Goal: Task Accomplishment & Management: Use online tool/utility

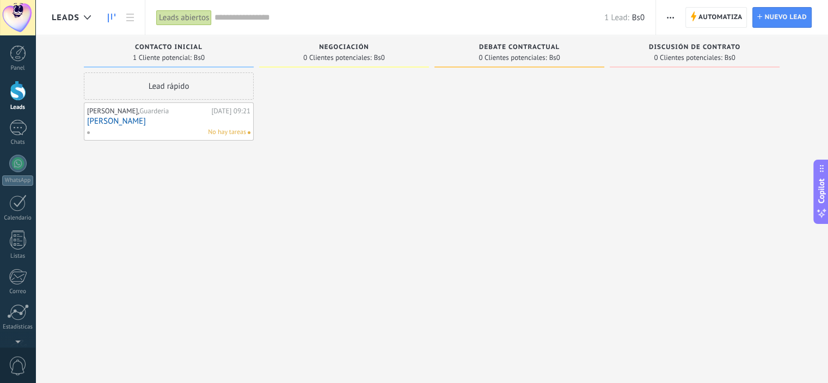
click at [353, 56] on span "0 Clientes potenciales:" at bounding box center [337, 57] width 68 height 7
click at [126, 118] on link "[PERSON_NAME]" at bounding box center [168, 120] width 163 height 9
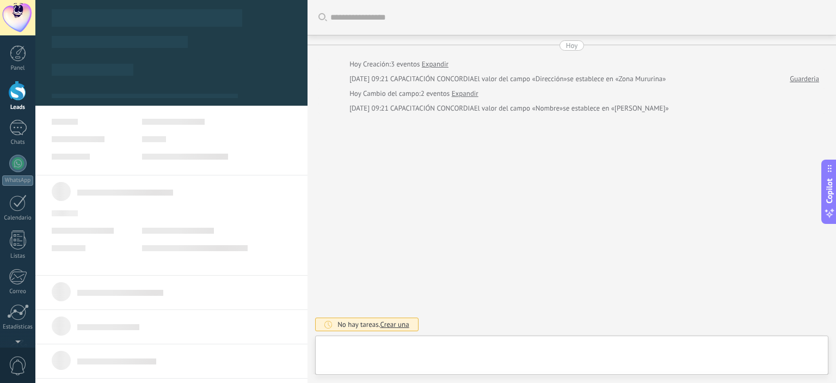
type textarea "**********"
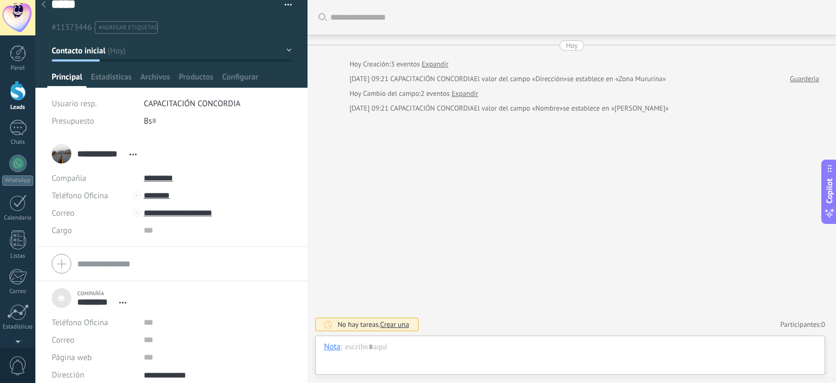
scroll to position [20, 0]
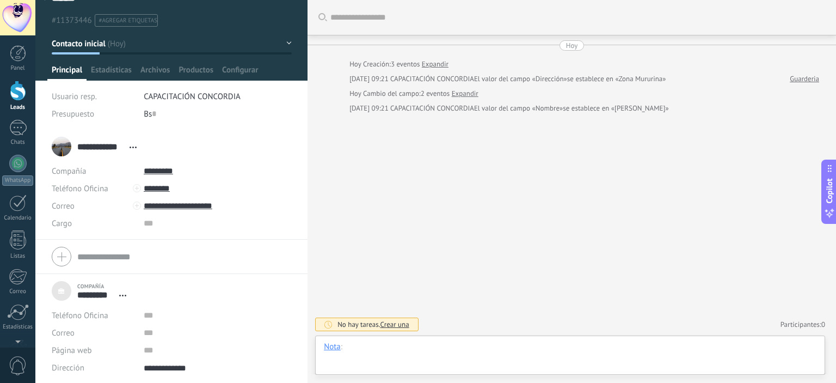
click at [363, 350] on div at bounding box center [570, 357] width 492 height 33
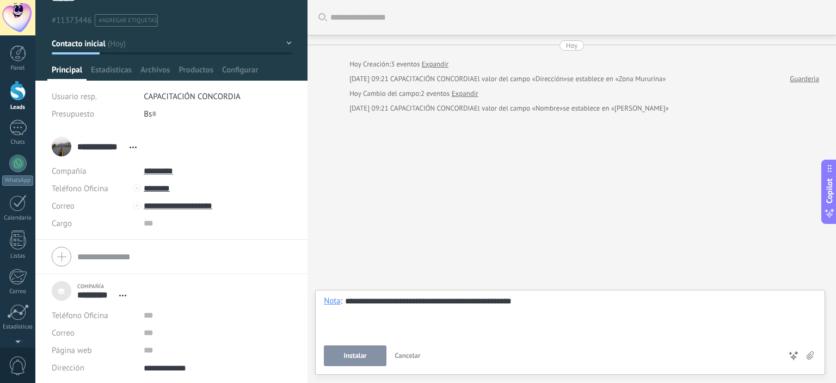
click at [812, 356] on use at bounding box center [809, 355] width 7 height 8
click at [0, 0] on input "file" at bounding box center [0, 0] width 0 height 0
click at [366, 354] on span "Instalar" at bounding box center [355, 355] width 23 height 8
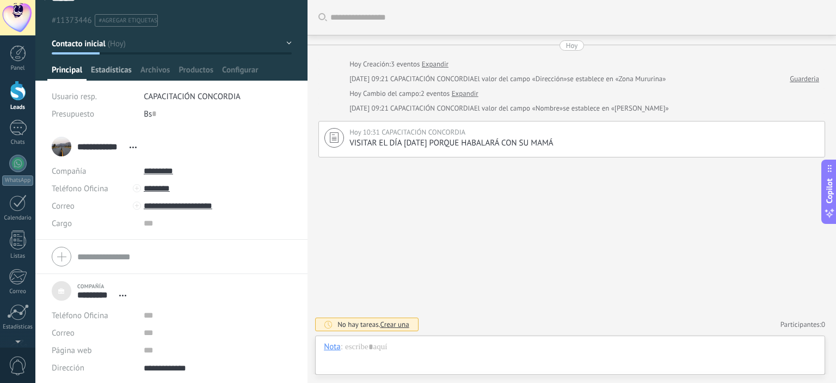
click at [106, 73] on span "Estadísticas" at bounding box center [111, 73] width 41 height 16
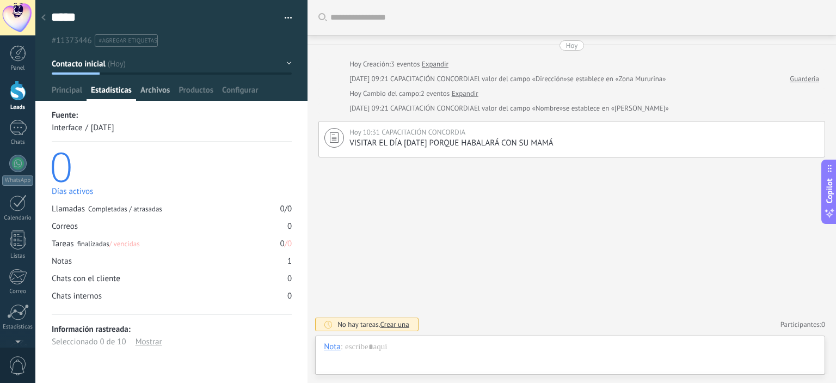
click at [150, 89] on span "Archivos" at bounding box center [154, 93] width 29 height 16
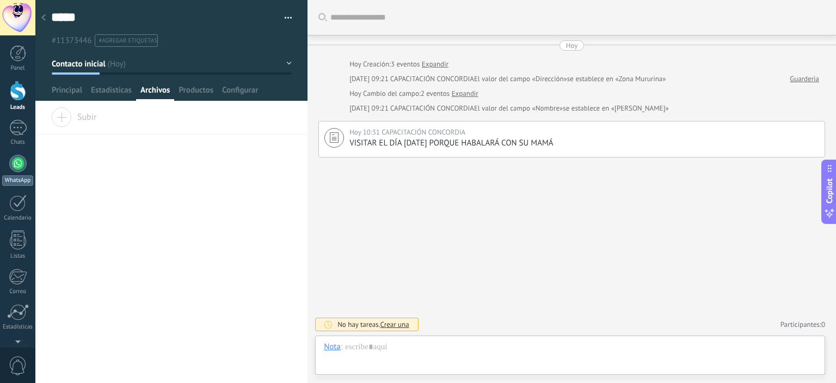
click at [22, 163] on div at bounding box center [17, 163] width 17 height 17
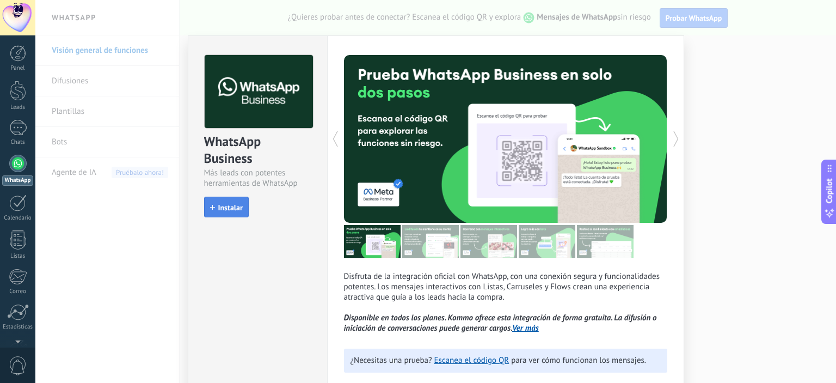
click at [218, 208] on span "Instalar" at bounding box center [230, 207] width 24 height 8
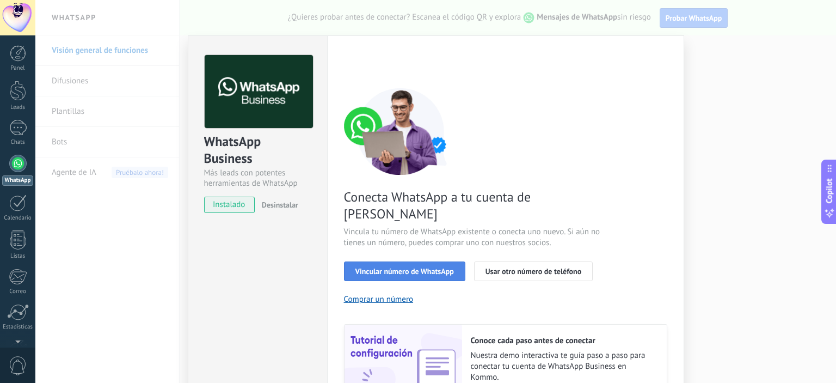
click at [431, 267] on span "Vincular número de WhatsApp" at bounding box center [404, 271] width 98 height 8
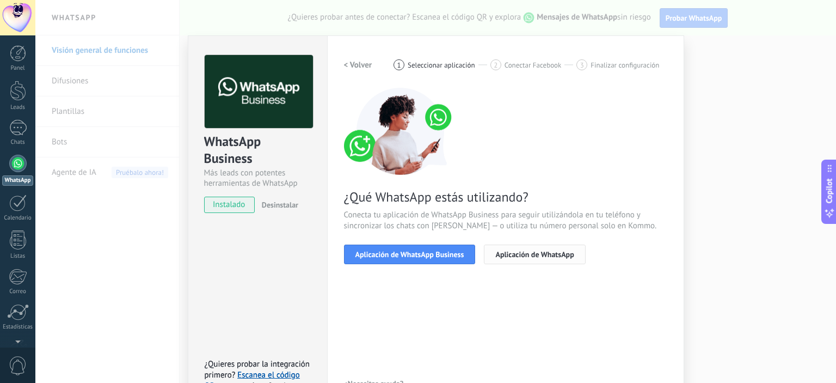
click at [550, 254] on span "Aplicación de WhatsApp" at bounding box center [534, 254] width 78 height 8
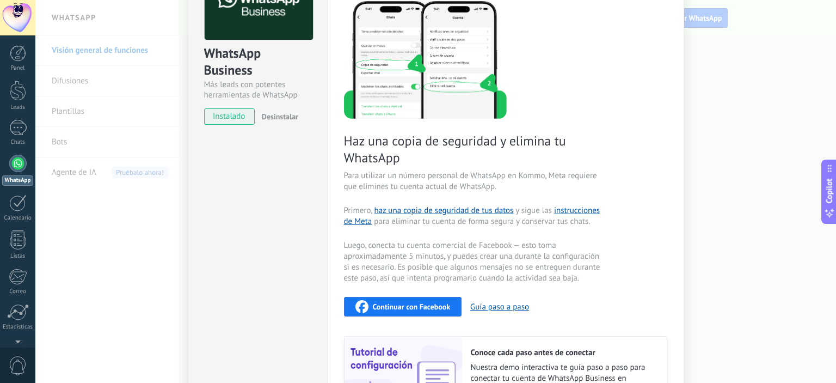
scroll to position [54, 0]
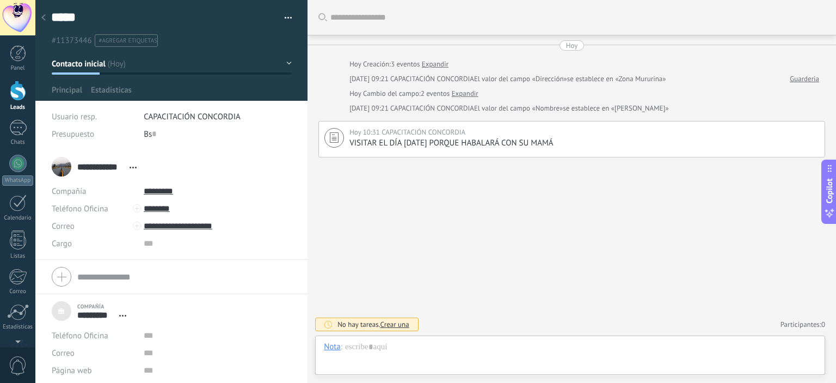
scroll to position [11, 0]
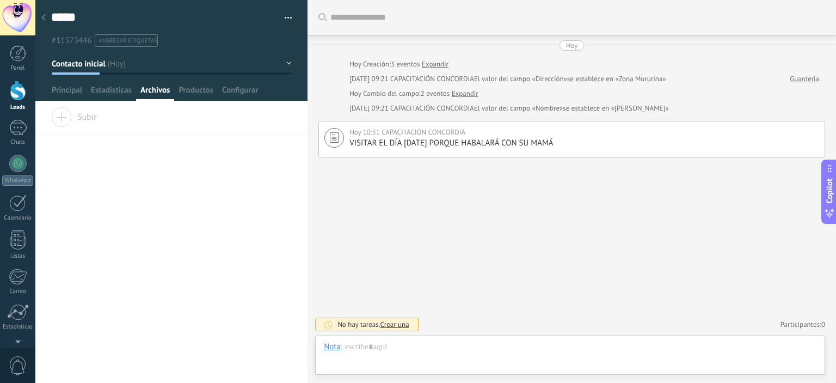
click at [153, 93] on span "Archivos" at bounding box center [154, 93] width 29 height 16
click at [113, 92] on span "Estadísticas" at bounding box center [111, 93] width 41 height 16
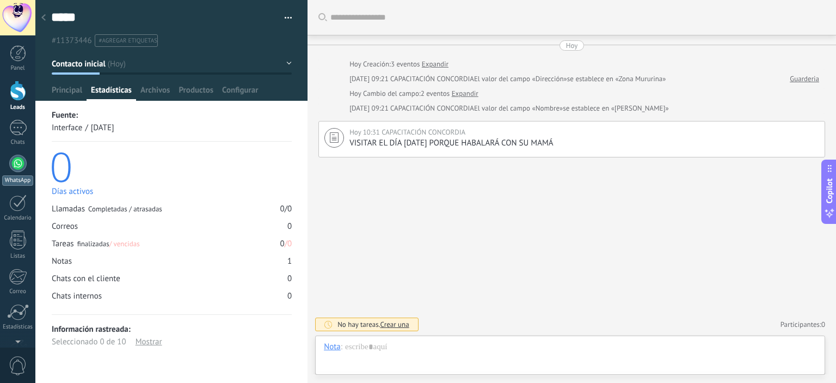
click at [16, 171] on div at bounding box center [17, 163] width 17 height 17
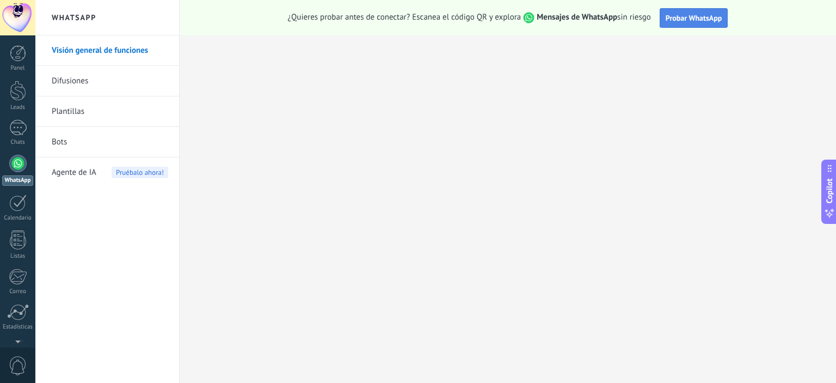
click at [686, 17] on span "Probar WhatsApp" at bounding box center [693, 18] width 57 height 10
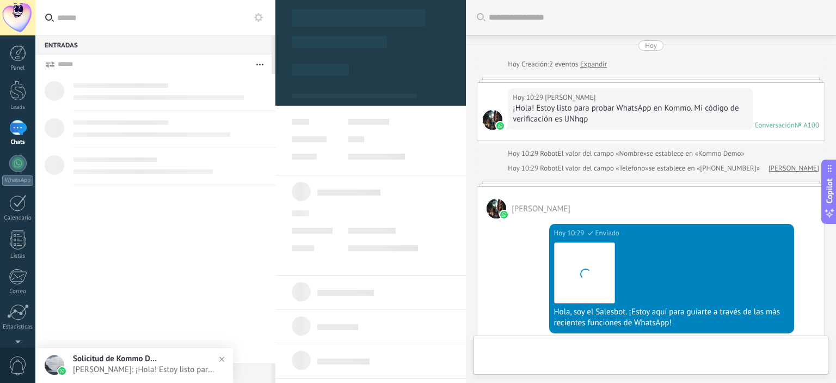
type textarea "**********"
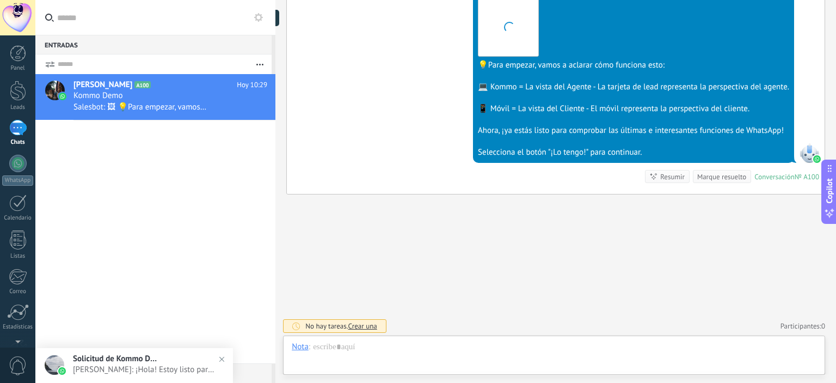
scroll to position [16, 0]
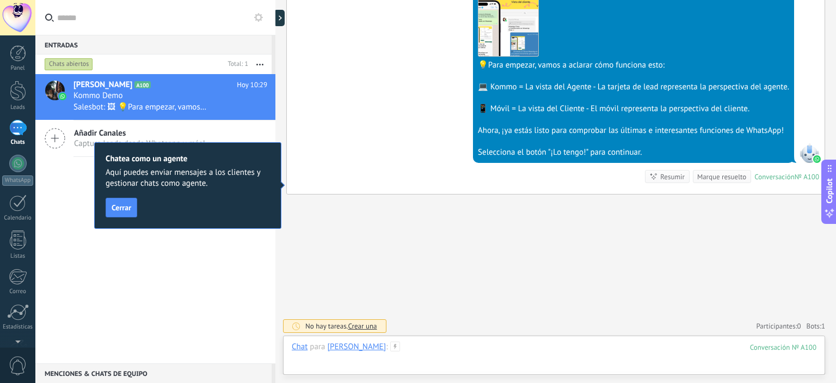
click at [422, 350] on div at bounding box center [554, 357] width 525 height 33
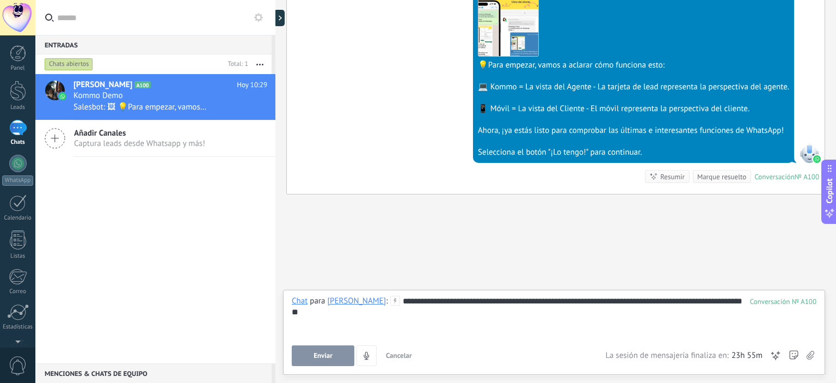
click at [327, 357] on span "Enviar" at bounding box center [322, 355] width 19 height 8
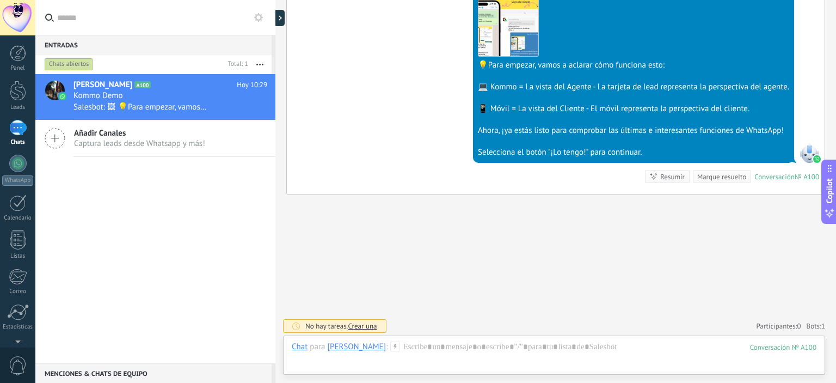
scroll to position [389, 0]
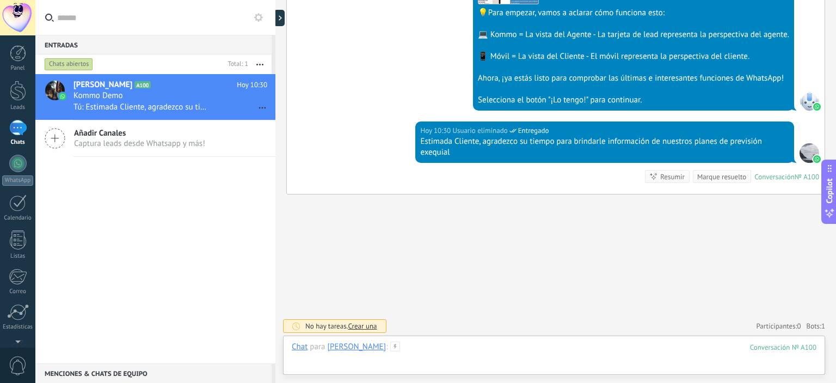
click at [443, 347] on div at bounding box center [554, 357] width 525 height 33
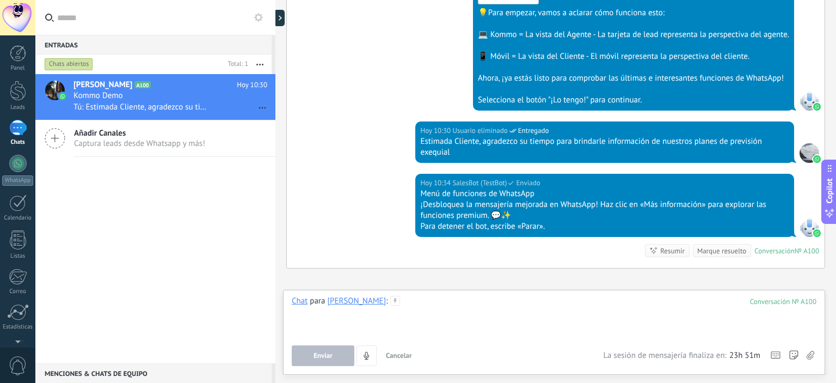
scroll to position [463, 0]
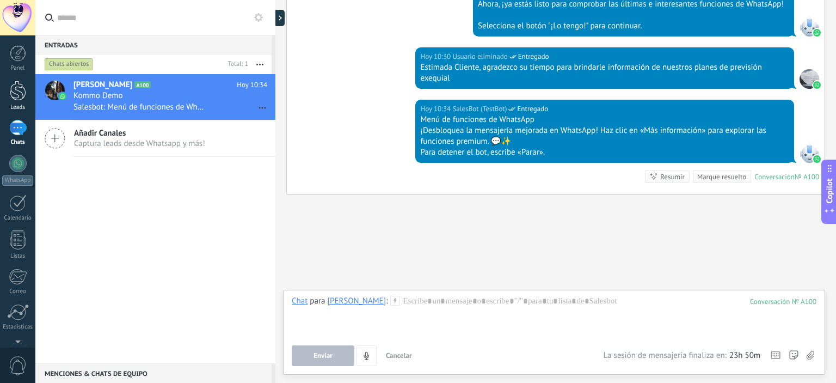
click at [6, 97] on link "Leads" at bounding box center [17, 96] width 35 height 30
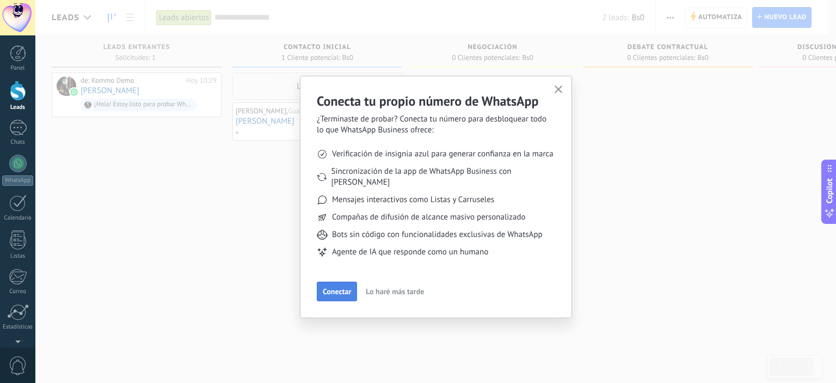
click at [335, 287] on span "Conectar" at bounding box center [337, 291] width 28 height 8
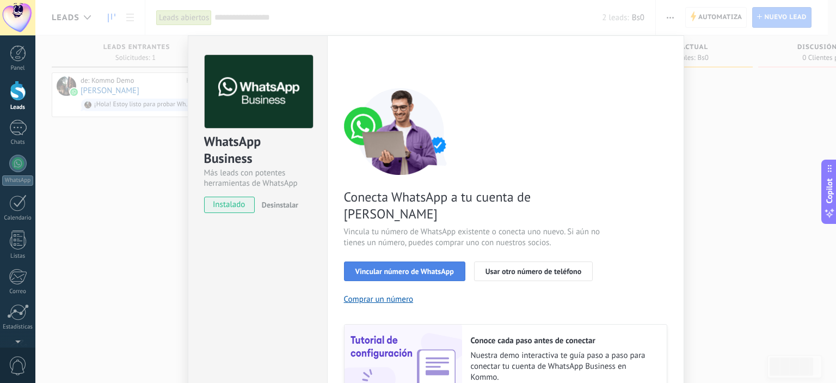
click at [427, 267] on span "Vincular número de WhatsApp" at bounding box center [404, 271] width 98 height 8
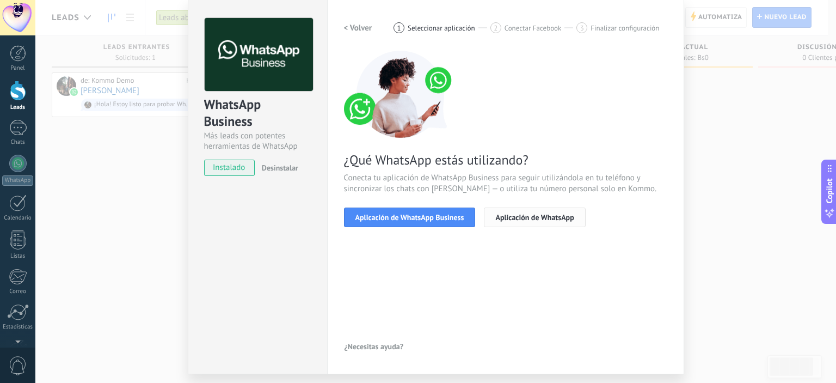
scroll to position [54, 0]
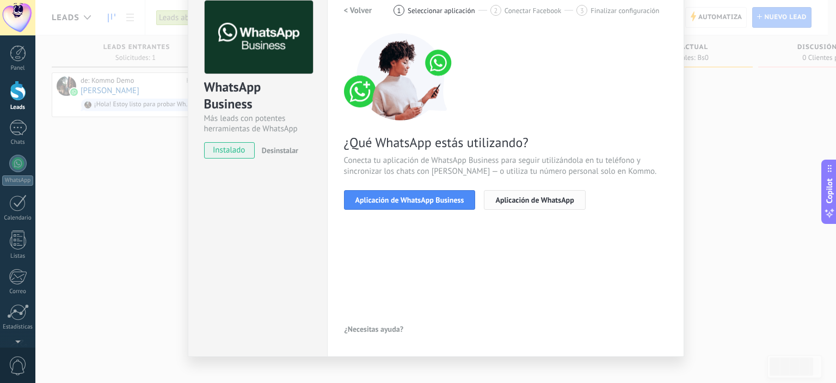
click at [516, 201] on span "Aplicación de WhatsApp" at bounding box center [534, 200] width 78 height 8
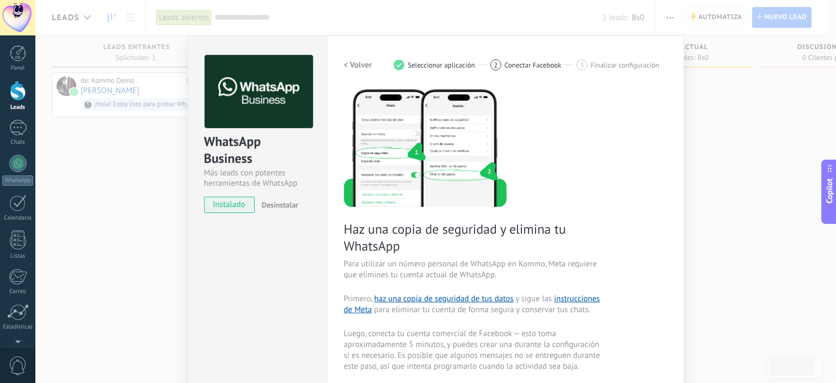
scroll to position [109, 0]
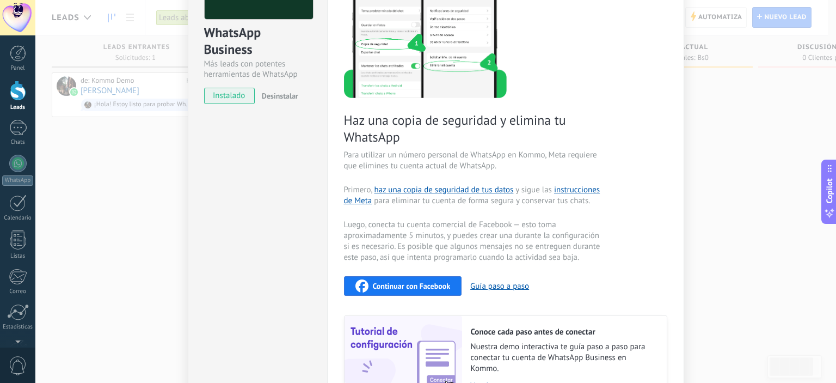
click at [424, 291] on div "Continuar con Facebook" at bounding box center [402, 285] width 95 height 13
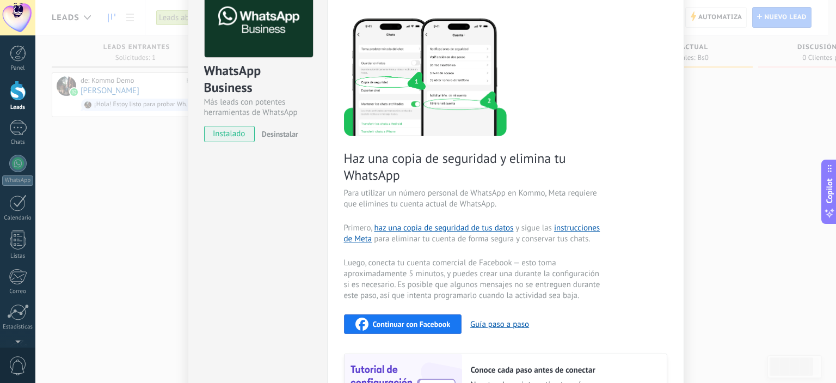
scroll to position [54, 0]
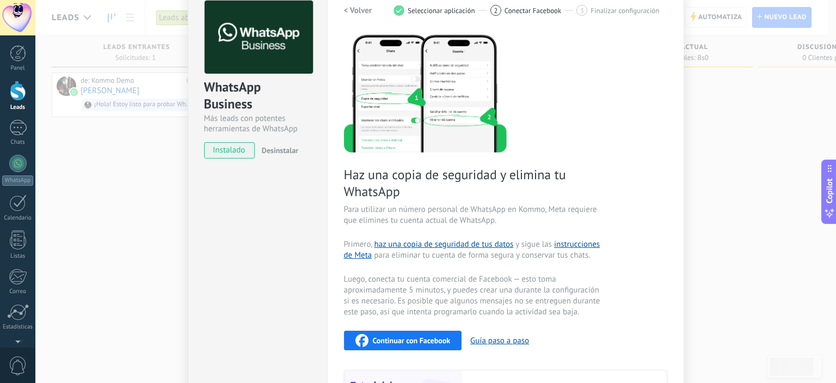
click at [242, 151] on span "instalado" at bounding box center [230, 150] width 50 height 16
click at [233, 150] on span "instalado" at bounding box center [230, 150] width 50 height 16
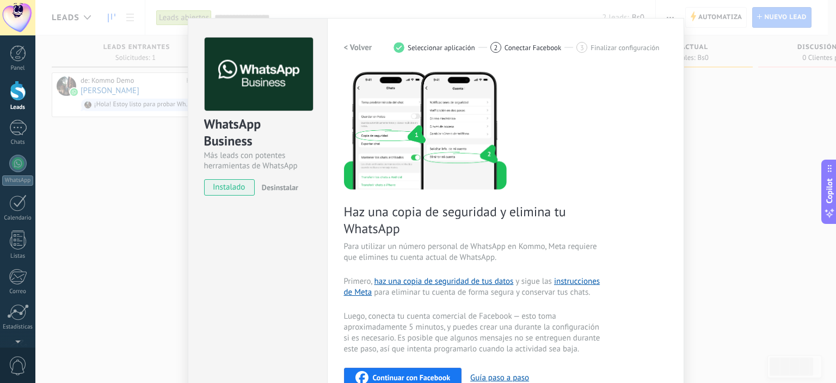
scroll to position [0, 0]
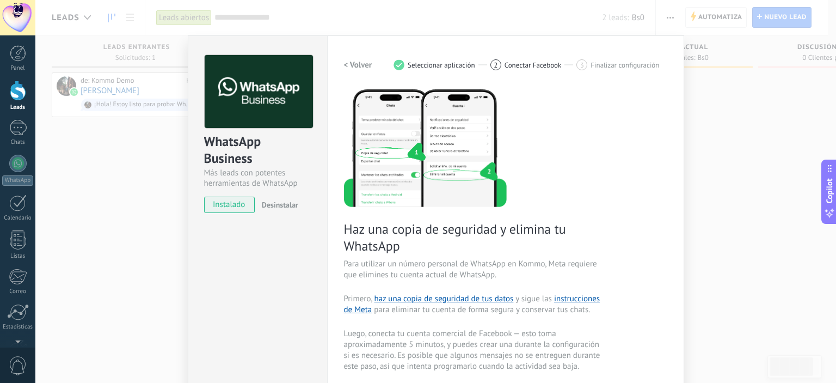
click at [240, 205] on span "instalado" at bounding box center [230, 204] width 50 height 16
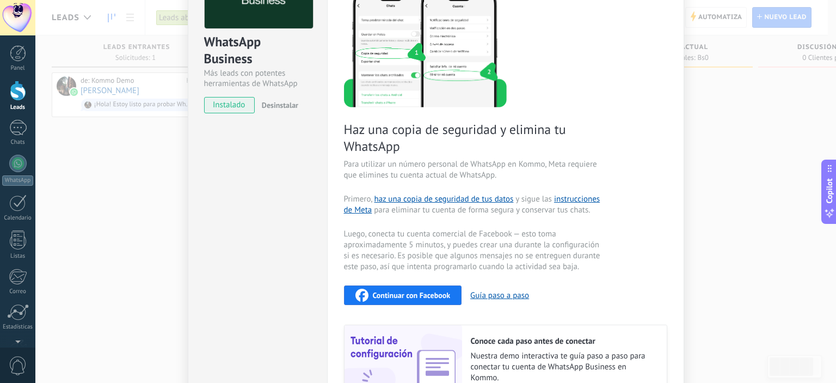
scroll to position [109, 0]
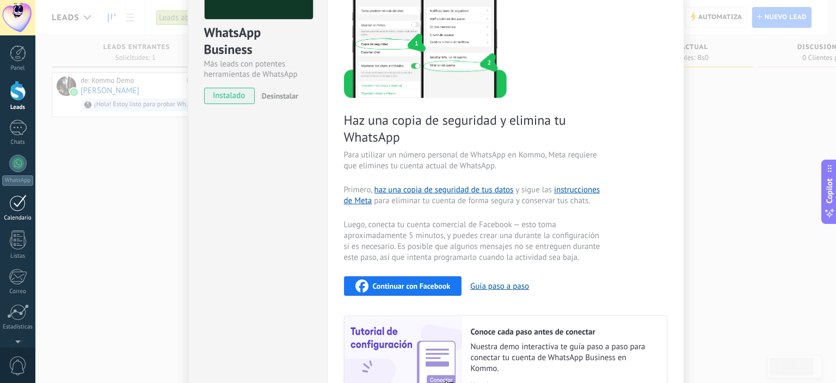
click at [11, 204] on div at bounding box center [17, 202] width 17 height 17
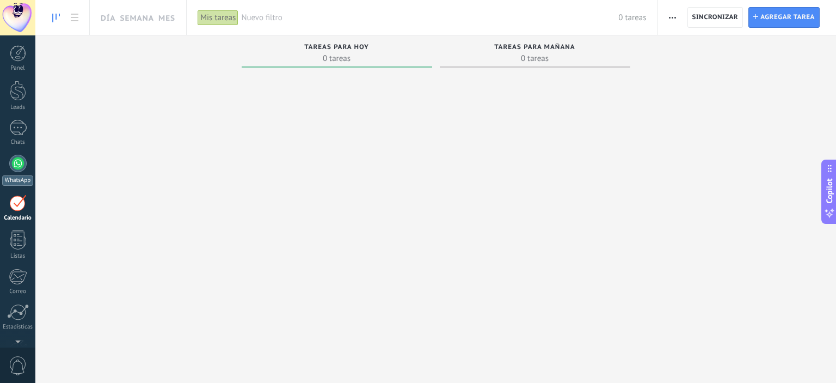
click at [17, 164] on div at bounding box center [17, 163] width 17 height 17
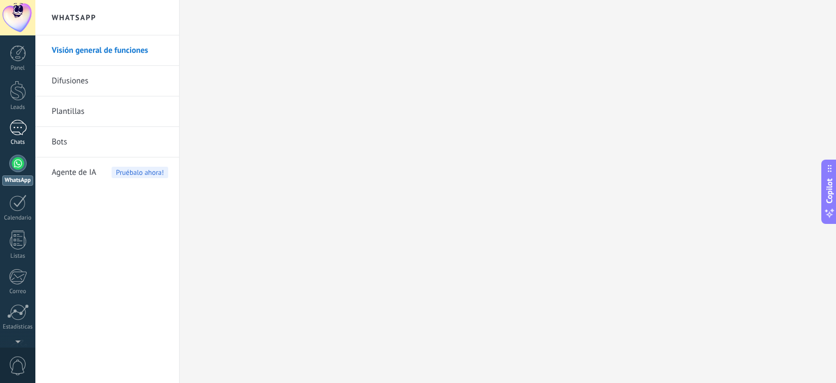
click at [16, 137] on link "1 Chats" at bounding box center [17, 133] width 35 height 26
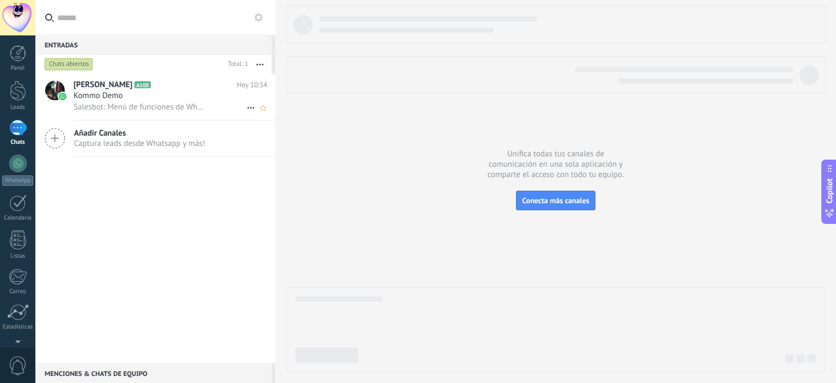
click at [157, 99] on div "Kommo Demo" at bounding box center [170, 95] width 194 height 11
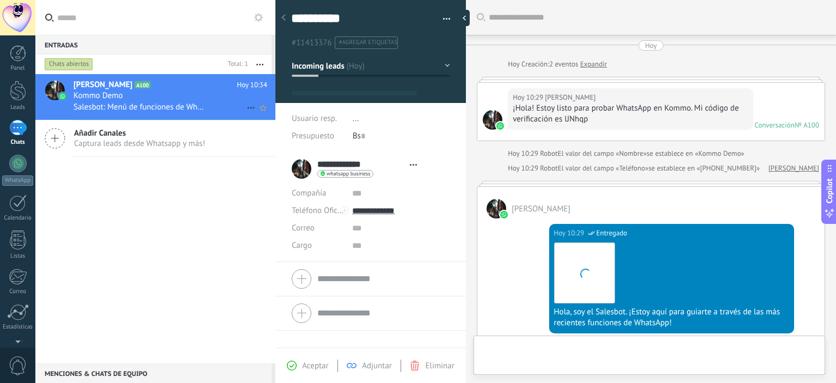
type textarea "**********"
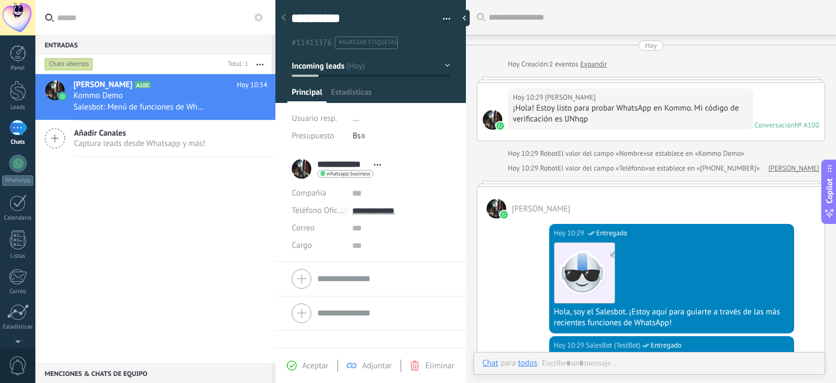
scroll to position [491, 0]
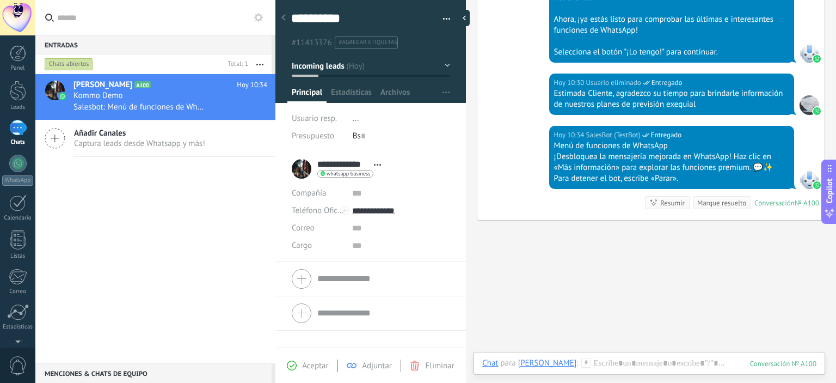
click at [298, 276] on div at bounding box center [371, 278] width 158 height 27
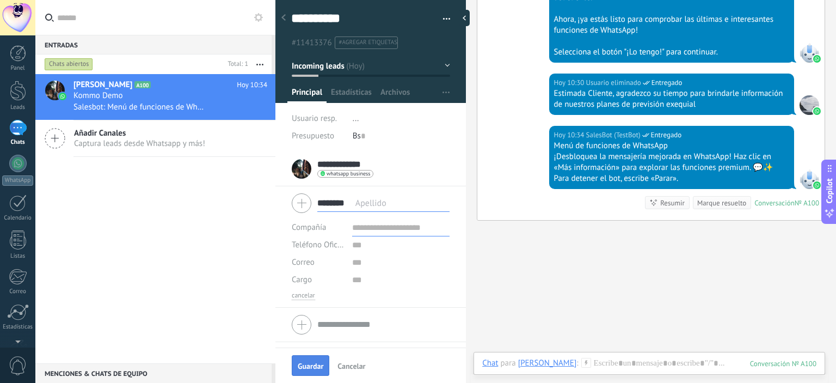
type input "********"
click at [314, 363] on span "Guardar" at bounding box center [311, 366] width 26 height 8
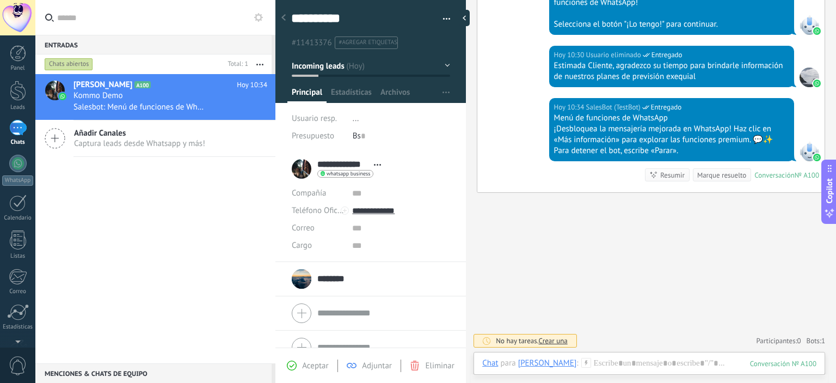
scroll to position [585, 0]
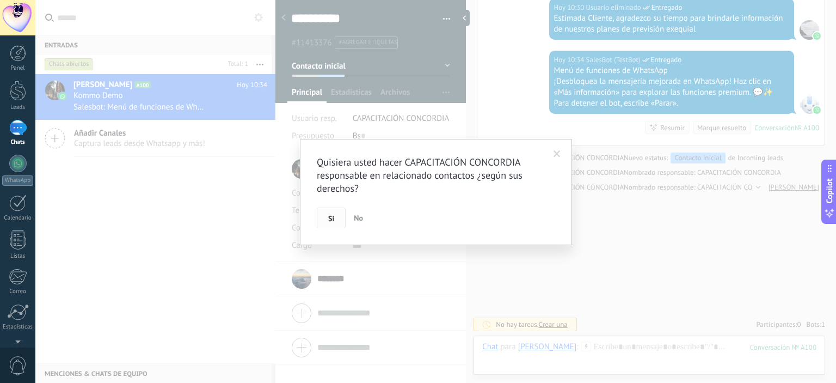
click at [333, 220] on span "Si" at bounding box center [331, 218] width 6 height 8
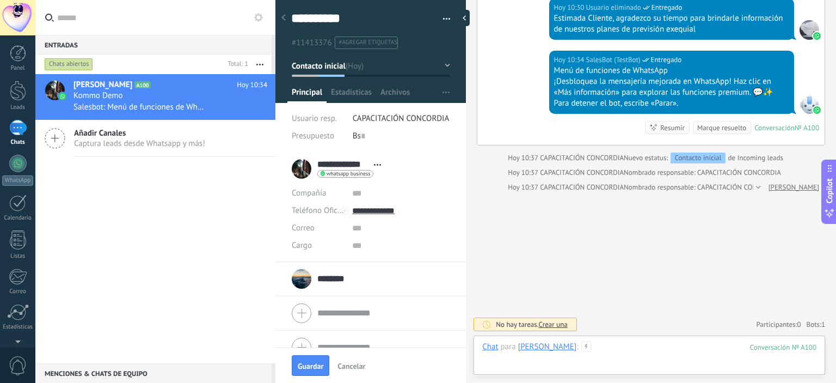
click at [599, 346] on div at bounding box center [649, 357] width 334 height 33
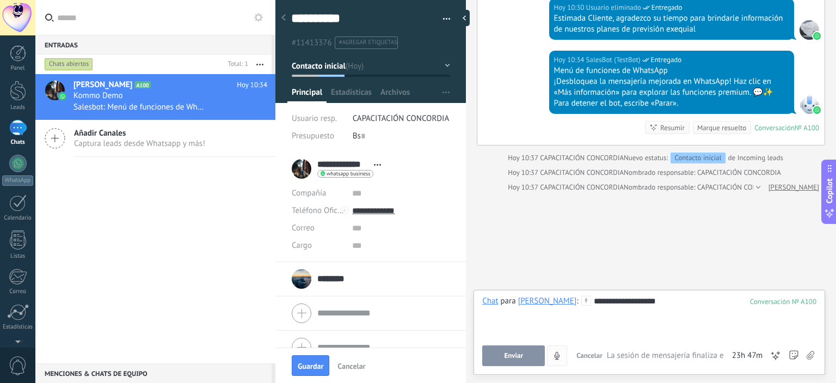
click at [528, 355] on button "Enviar" at bounding box center [513, 355] width 63 height 21
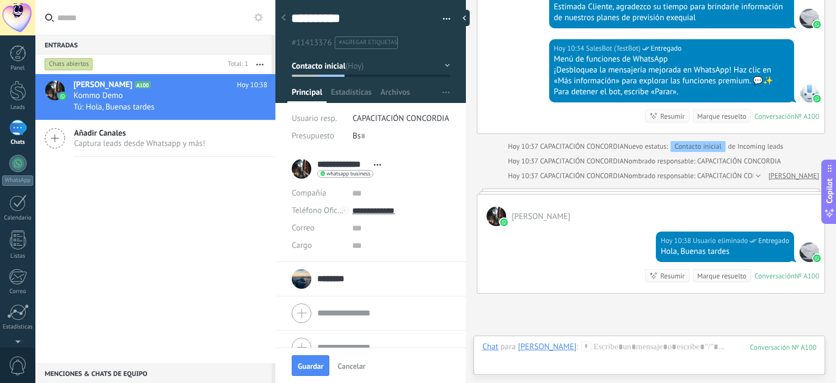
click at [20, 20] on div at bounding box center [17, 17] width 35 height 35
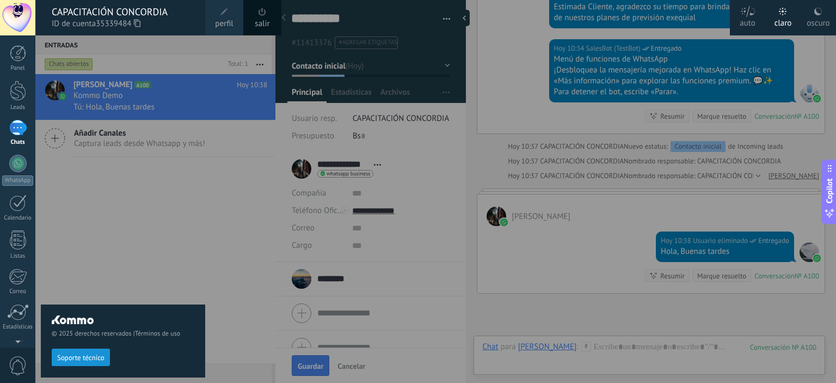
click at [230, 23] on span "perfil" at bounding box center [224, 24] width 18 height 12
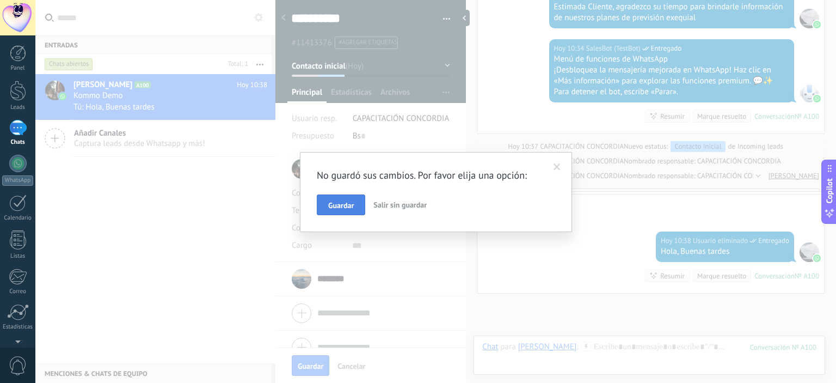
click at [354, 205] on button "Guardar" at bounding box center [341, 204] width 48 height 21
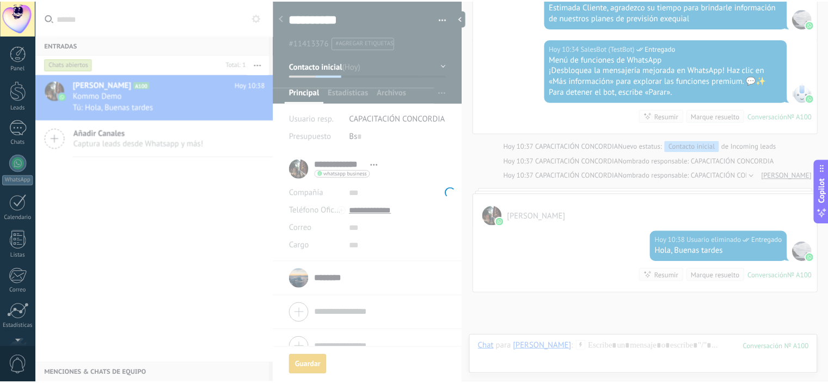
scroll to position [70, 0]
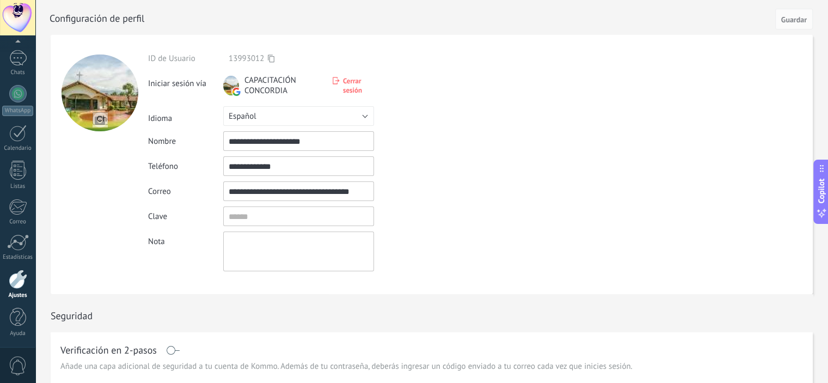
drag, startPoint x: 289, startPoint y: 166, endPoint x: 187, endPoint y: 164, distance: 102.3
click at [187, 164] on div "**********" at bounding box center [323, 166] width 351 height 20
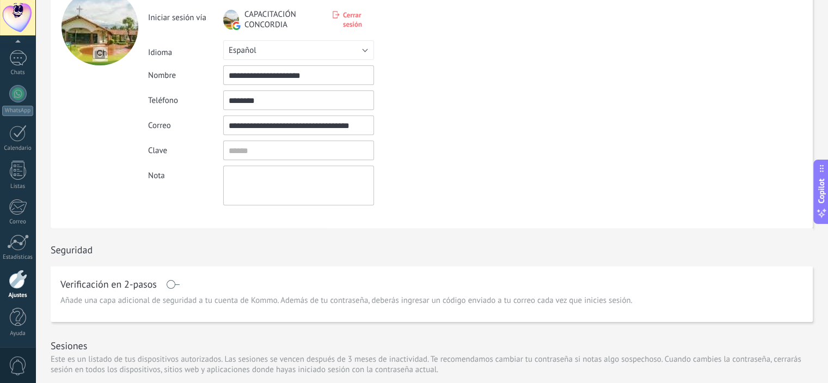
scroll to position [0, 0]
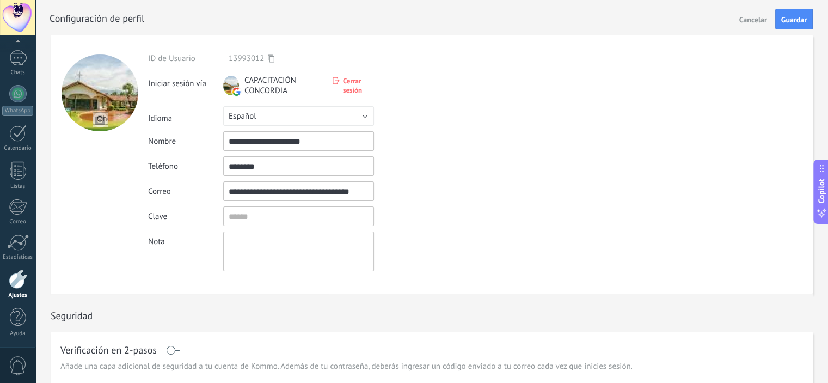
type input "********"
click at [265, 250] on textarea at bounding box center [298, 251] width 151 height 40
drag, startPoint x: 798, startPoint y: 6, endPoint x: 799, endPoint y: 18, distance: 12.0
click at [799, 13] on div "Cancelar Guardar Configuración de perfil" at bounding box center [430, 17] width 790 height 35
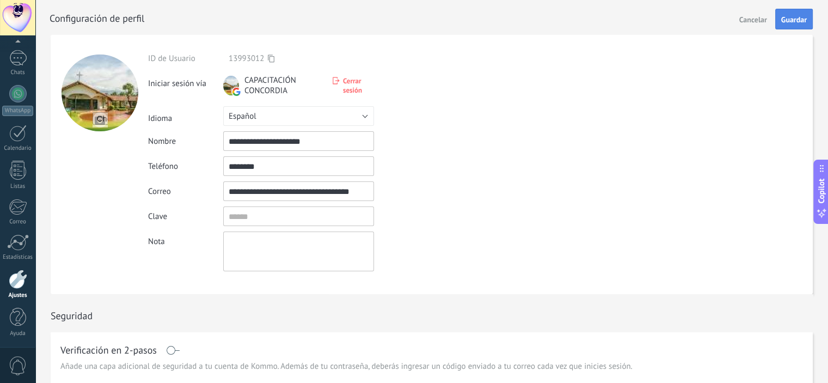
click at [797, 21] on span "Guardar" at bounding box center [794, 20] width 26 height 8
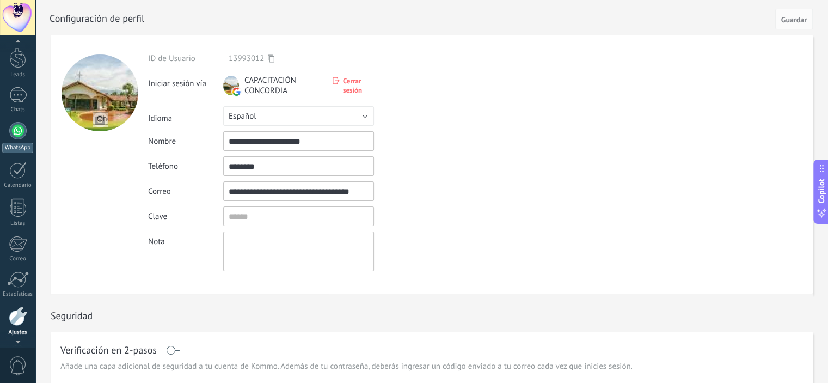
scroll to position [0, 0]
click at [15, 63] on link "Panel" at bounding box center [17, 58] width 35 height 27
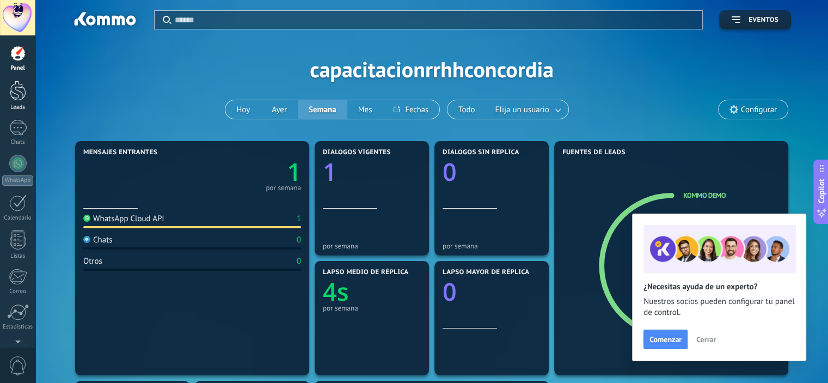
click at [13, 95] on div at bounding box center [18, 91] width 16 height 20
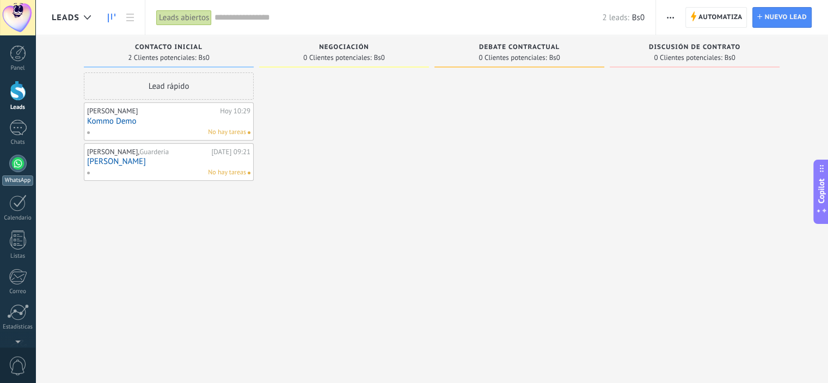
click at [11, 169] on div at bounding box center [17, 163] width 17 height 17
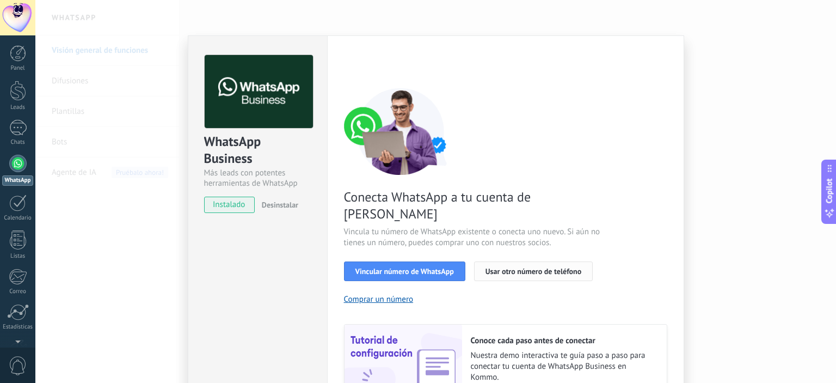
click at [499, 267] on span "Usar otro número de teléfono" at bounding box center [533, 271] width 96 height 8
click at [376, 267] on span "Vincular número de WhatsApp" at bounding box center [404, 271] width 98 height 8
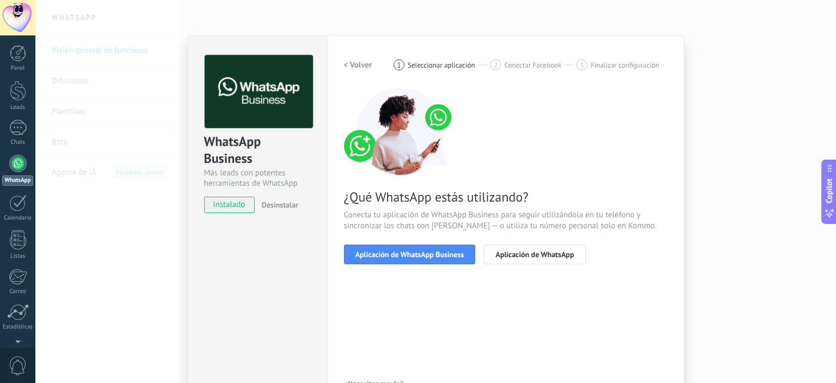
click at [376, 257] on span "Aplicación de WhatsApp Business" at bounding box center [409, 254] width 109 height 8
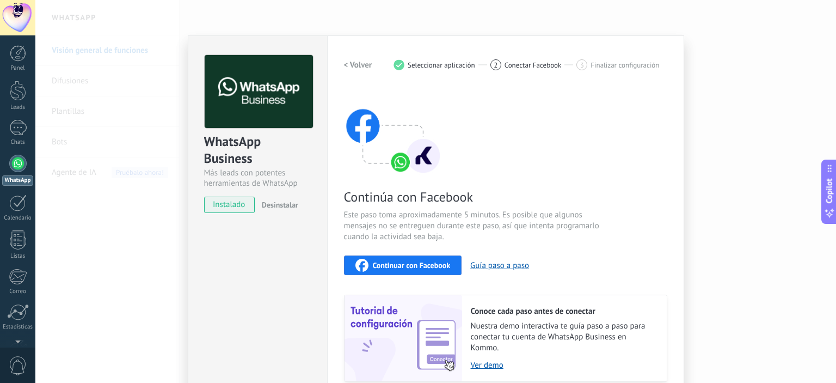
scroll to position [54, 0]
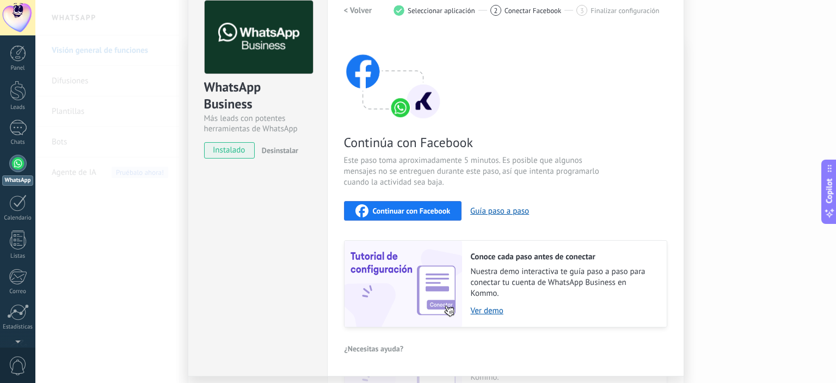
click at [429, 212] on span "Continuar con Facebook" at bounding box center [412, 211] width 78 height 8
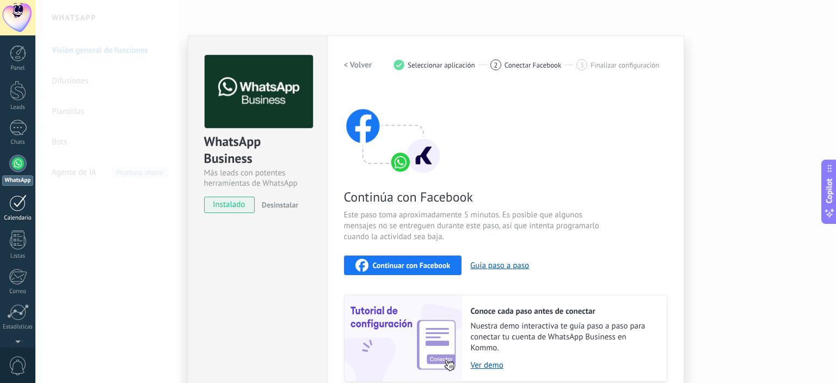
click at [18, 200] on div at bounding box center [17, 202] width 17 height 17
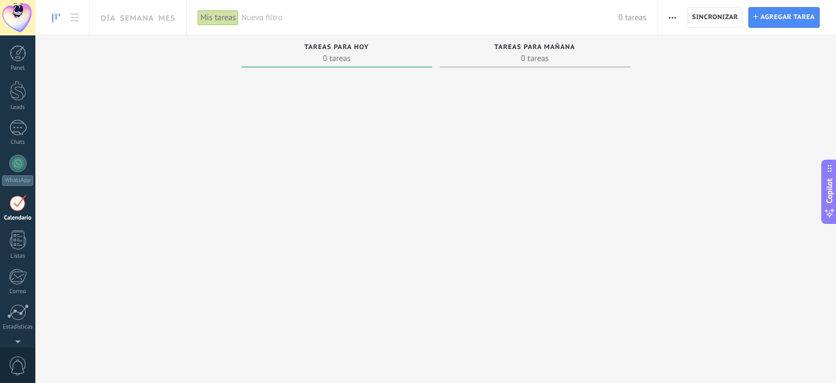
scroll to position [30, 0]
click at [144, 17] on link "Semana" at bounding box center [137, 17] width 34 height 35
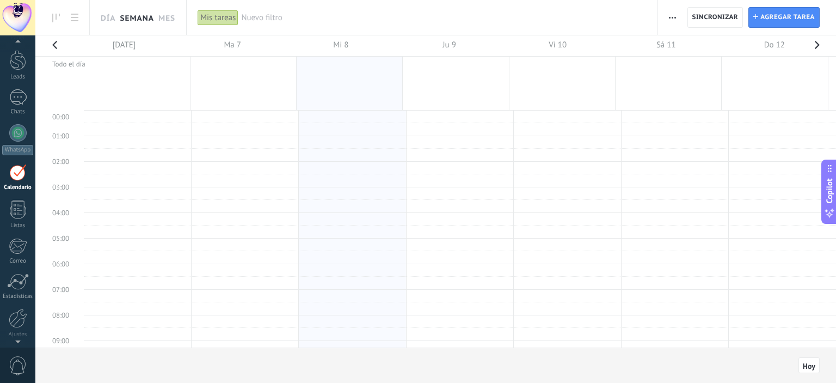
scroll to position [203, 0]
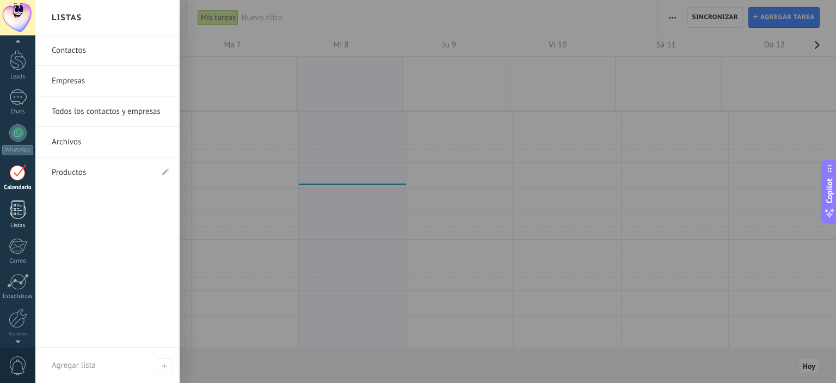
click at [15, 207] on div at bounding box center [18, 209] width 16 height 19
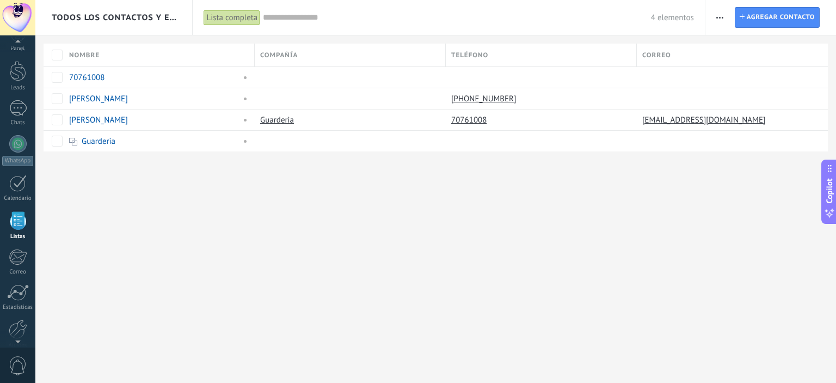
scroll to position [4, 0]
click at [10, 54] on div at bounding box center [18, 49] width 16 height 16
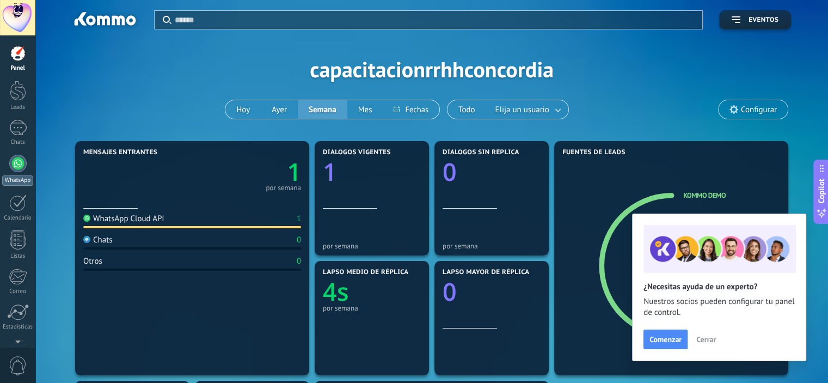
click at [20, 170] on div at bounding box center [17, 163] width 17 height 17
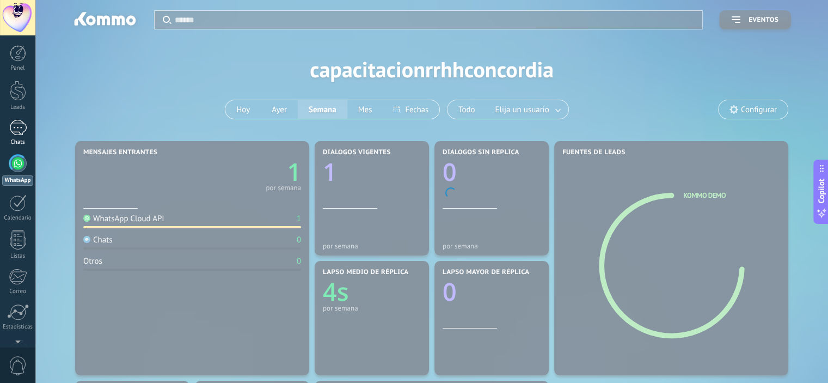
click at [26, 130] on div "1" at bounding box center [17, 128] width 17 height 16
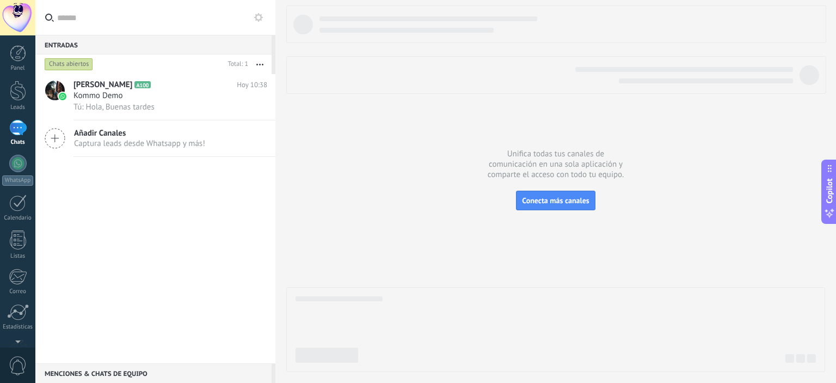
click at [55, 142] on icon at bounding box center [55, 138] width 21 height 21
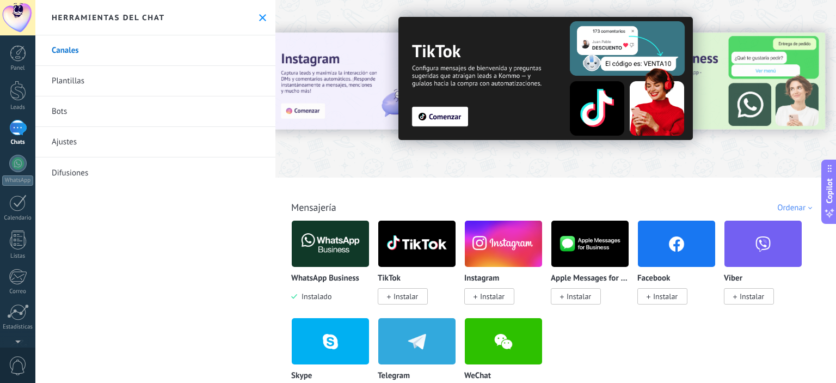
click at [335, 256] on img at bounding box center [330, 243] width 77 height 53
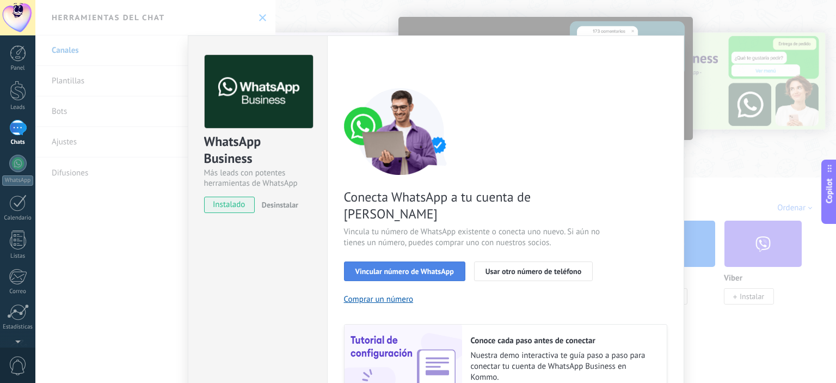
click at [394, 261] on button "Vincular número de WhatsApp" at bounding box center [404, 271] width 121 height 20
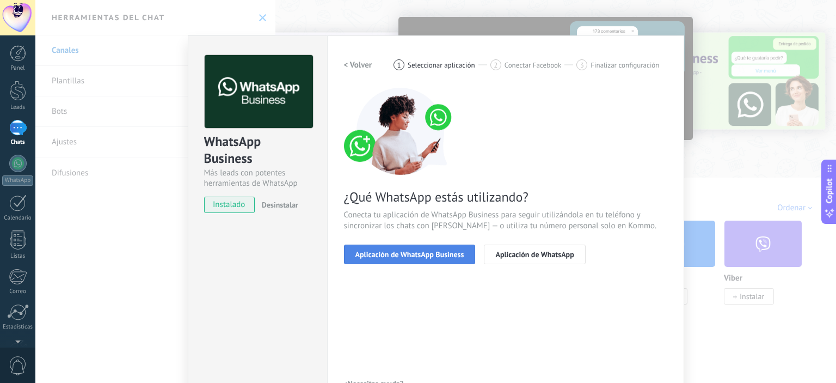
click at [408, 258] on button "Aplicación de WhatsApp Business" at bounding box center [410, 254] width 132 height 20
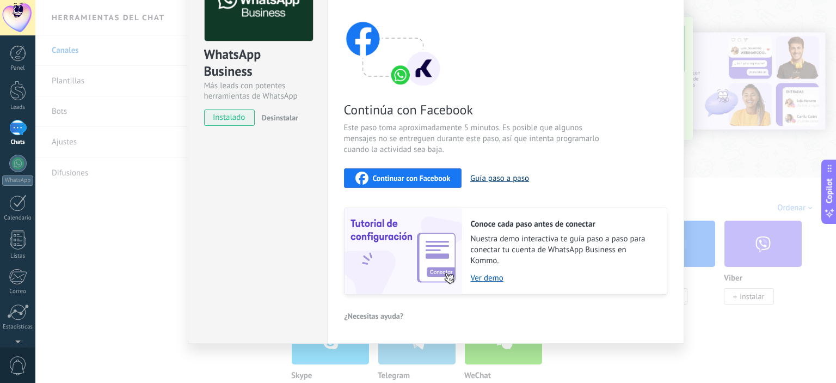
scroll to position [88, 0]
click at [435, 186] on button "Continuar con Facebook" at bounding box center [403, 178] width 118 height 20
click at [499, 179] on button "Guía paso a paso" at bounding box center [499, 177] width 59 height 10
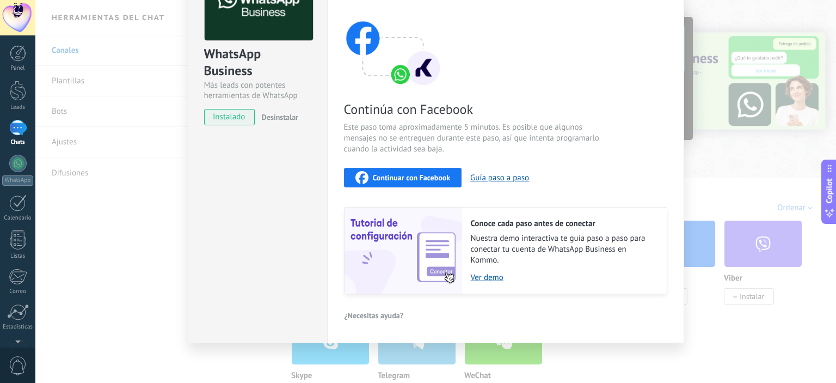
scroll to position [0, 0]
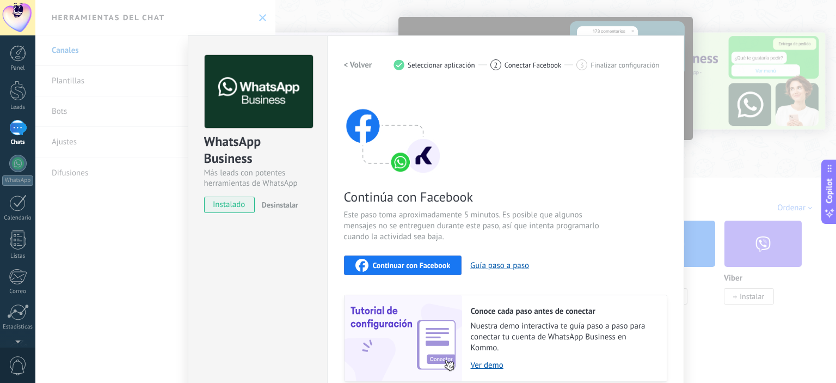
click at [147, 221] on div "WhatsApp Business Más leads con potentes herramientas de WhatsApp instalado Des…" at bounding box center [435, 191] width 800 height 383
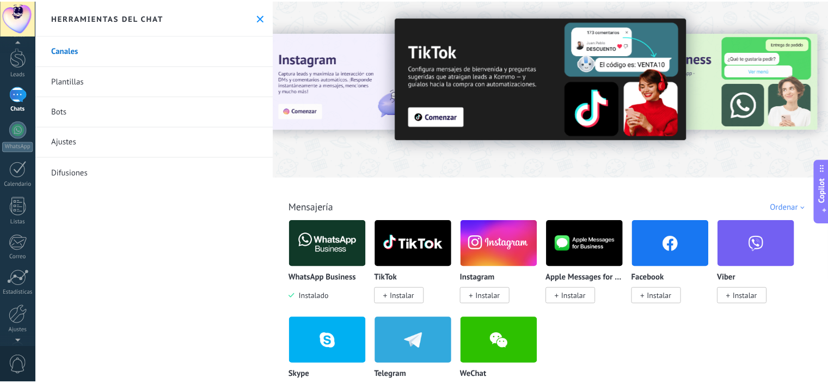
scroll to position [70, 0]
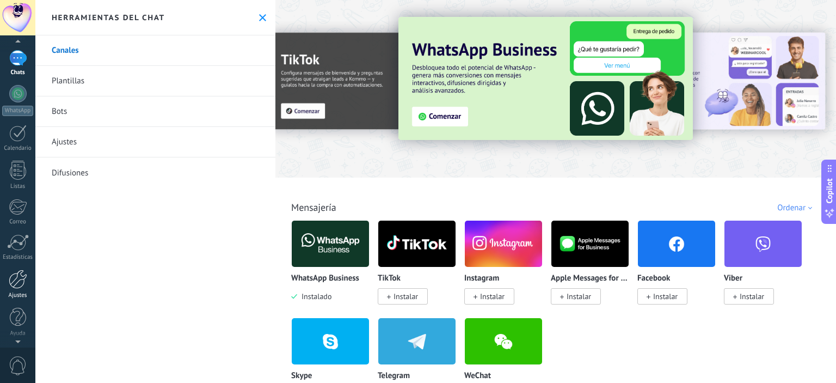
click at [13, 279] on div at bounding box center [18, 278] width 18 height 19
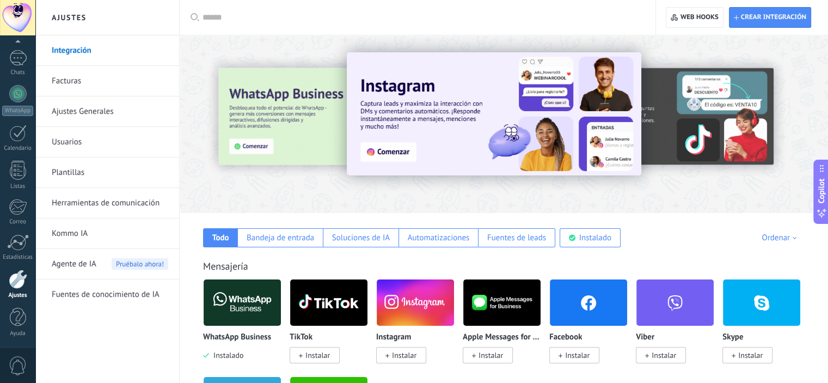
click at [80, 47] on link "Integración" at bounding box center [110, 50] width 116 height 30
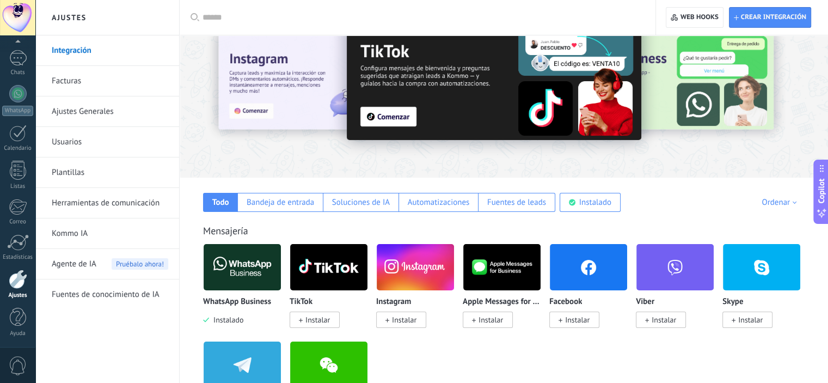
scroll to position [54, 0]
